Goal: Obtain resource: Obtain resource

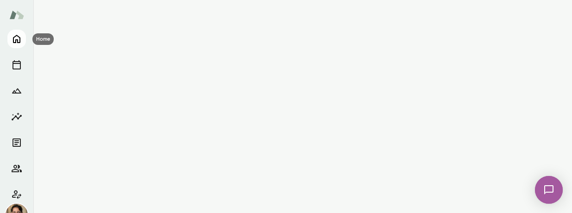
click at [19, 37] on icon "Home" at bounding box center [16, 39] width 7 height 8
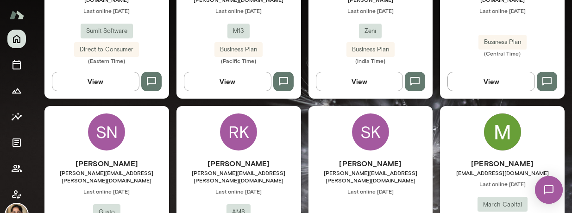
scroll to position [361, 0]
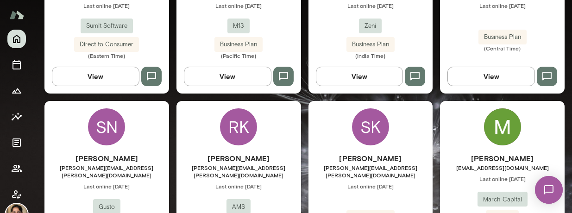
click at [266, 182] on span "Last online [DATE]" at bounding box center [238, 185] width 124 height 7
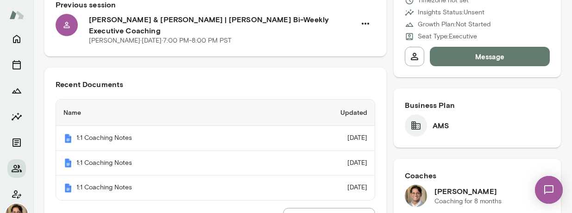
scroll to position [238, 0]
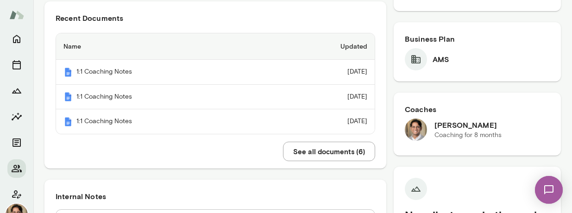
click at [310, 142] on button "See all documents ( 6 )" at bounding box center [329, 151] width 92 height 19
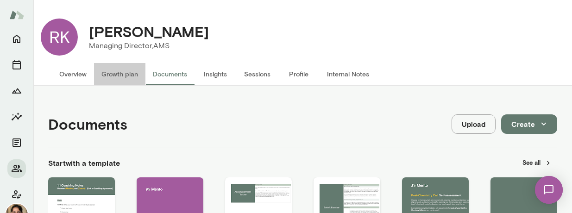
click at [131, 76] on button "Growth plan" at bounding box center [119, 74] width 51 height 22
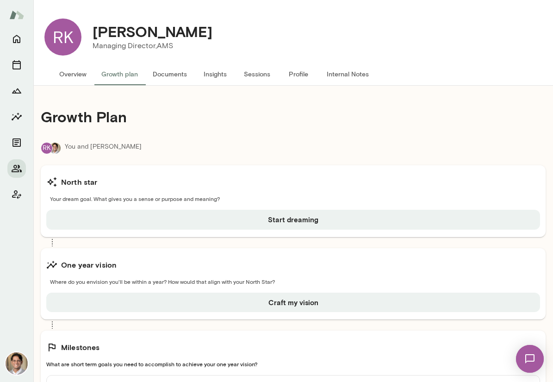
click at [180, 79] on button "Documents" at bounding box center [169, 74] width 49 height 22
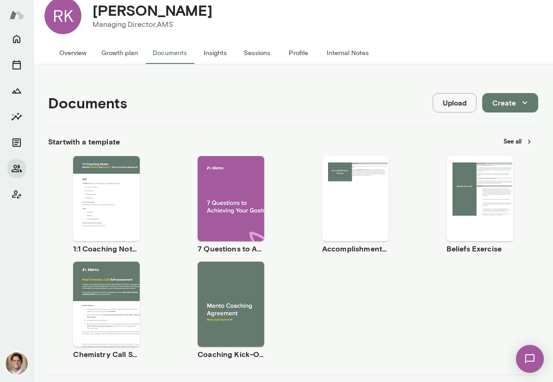
scroll to position [26, 0]
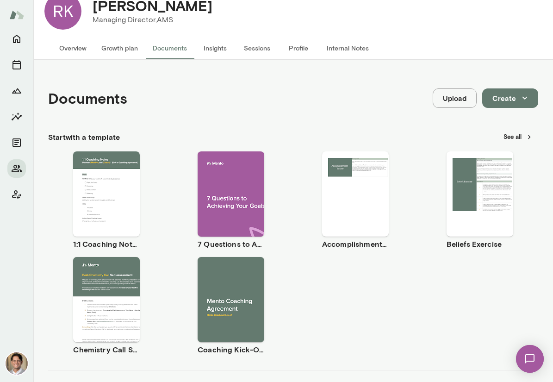
click at [104, 206] on button "Preview" at bounding box center [106, 202] width 59 height 12
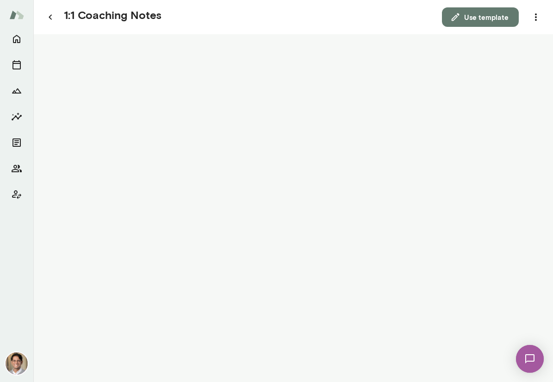
click at [454, 19] on icon "button" at bounding box center [456, 17] width 8 height 8
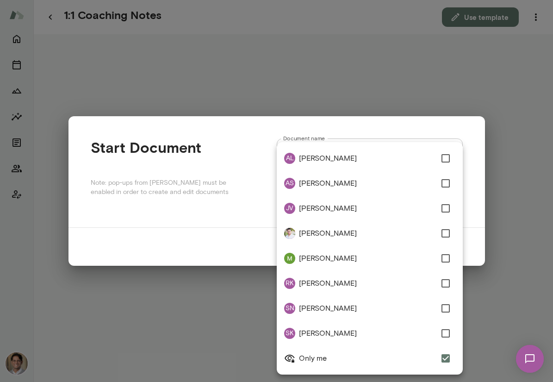
click at [396, 0] on div "**********" at bounding box center [276, 0] width 553 height 0
click at [373, 212] on li "[PERSON_NAME]" at bounding box center [370, 283] width 186 height 25
type input "**********"
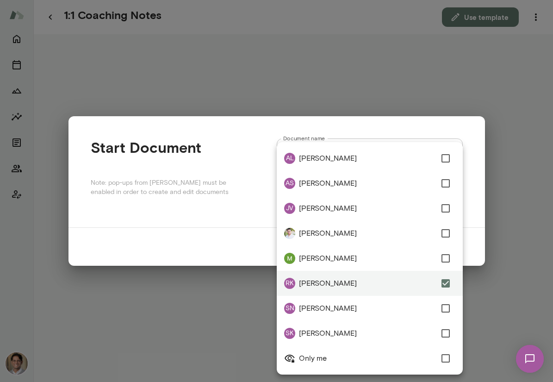
click at [475, 212] on div at bounding box center [276, 191] width 553 height 382
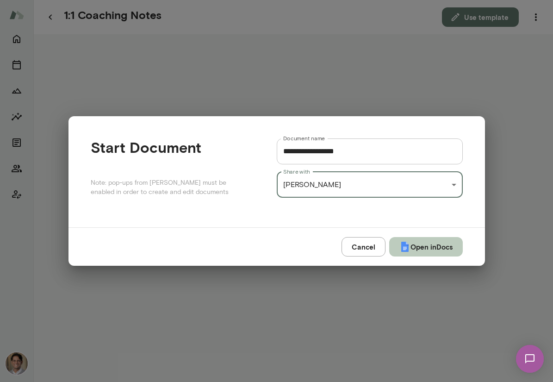
click at [435, 212] on button "Open in Docs" at bounding box center [426, 246] width 74 height 19
